Goal: Find specific page/section: Find specific page/section

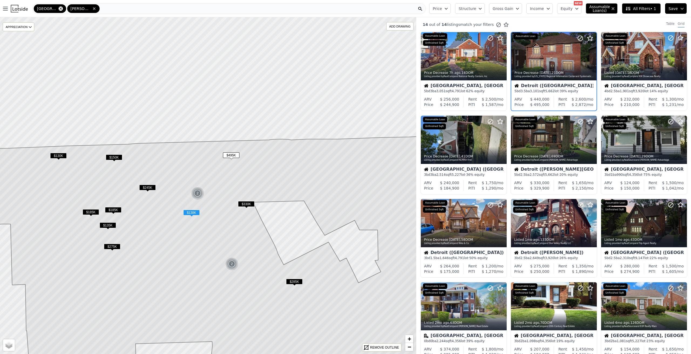
click at [59, 9] on icon at bounding box center [61, 8] width 4 height 4
click at [70, 8] on div "[PERSON_NAME][GEOGRAPHIC_DATA]" at bounding box center [231, 8] width 399 height 11
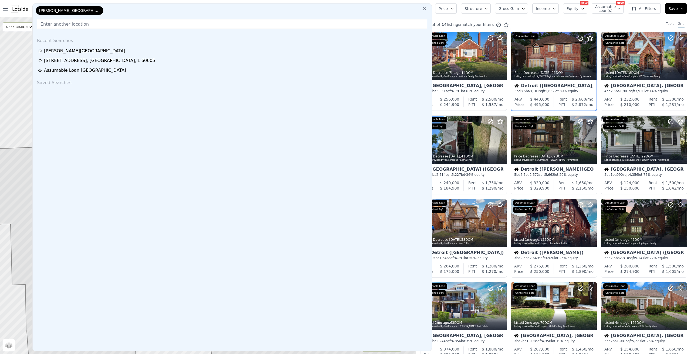
click at [77, 25] on input "text" at bounding box center [232, 24] width 390 height 10
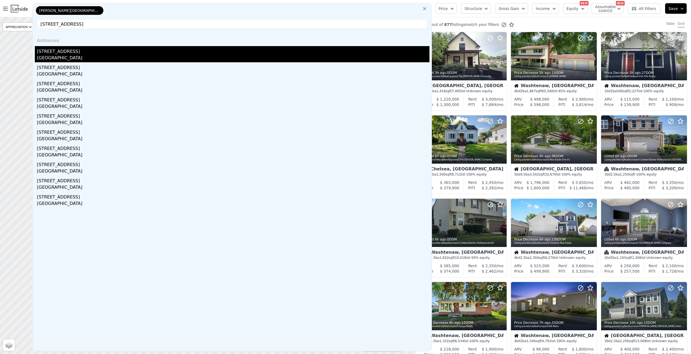
type input "[STREET_ADDRESS]"
click at [108, 54] on div "[STREET_ADDRESS]" at bounding box center [233, 54] width 392 height 16
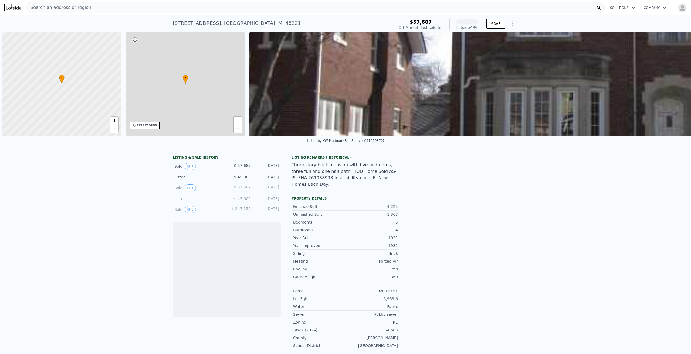
scroll to position [0, 2]
